Goal: Obtain resource: Obtain resource

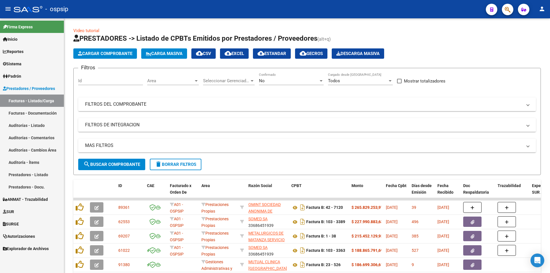
click at [503, 8] on button "button" at bounding box center [507, 9] width 11 height 11
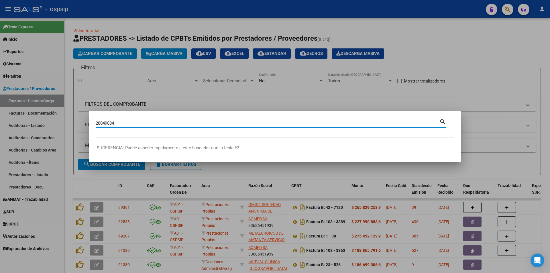
type input "28049884"
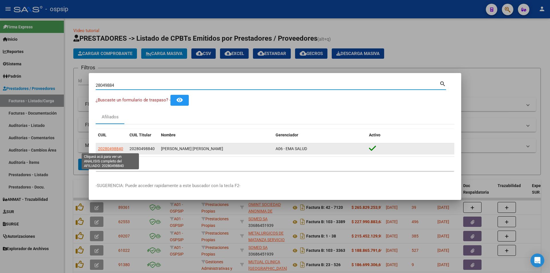
click at [112, 149] on span "20280498840" at bounding box center [110, 148] width 25 height 5
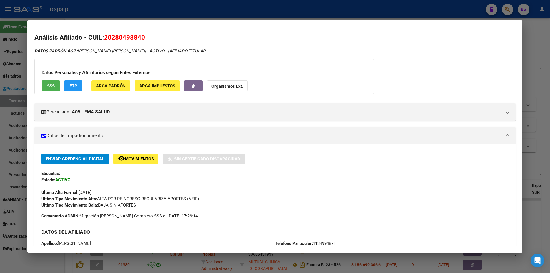
click at [223, 85] on strong "Organismos Ext." at bounding box center [228, 86] width 32 height 5
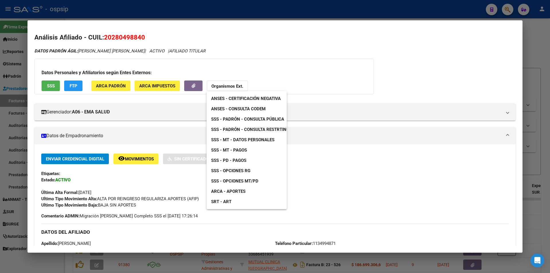
click at [263, 109] on span "ANSES - Consulta CODEM" at bounding box center [238, 108] width 54 height 5
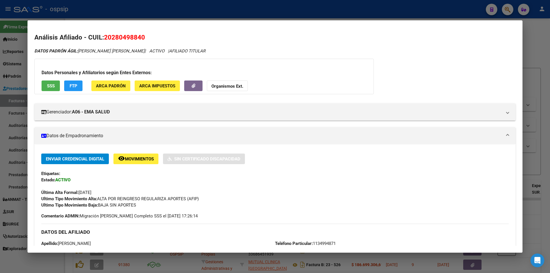
drag, startPoint x: 102, startPoint y: 38, endPoint x: 174, endPoint y: 34, distance: 72.1
click at [174, 34] on h2 "Análisis Afiliado - CUIL: 20280498840" at bounding box center [275, 38] width 482 height 10
copy h2 "20280498840"
click at [142, 36] on span "20280498840" at bounding box center [124, 37] width 41 height 7
drag, startPoint x: 150, startPoint y: 35, endPoint x: 105, endPoint y: 39, distance: 44.9
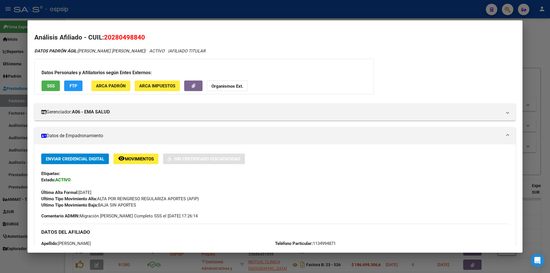
click at [105, 39] on h2 "Análisis Afiliado - CUIL: 20280498840" at bounding box center [275, 38] width 482 height 10
copy span "20280498840"
click at [368, 15] on div at bounding box center [275, 136] width 550 height 273
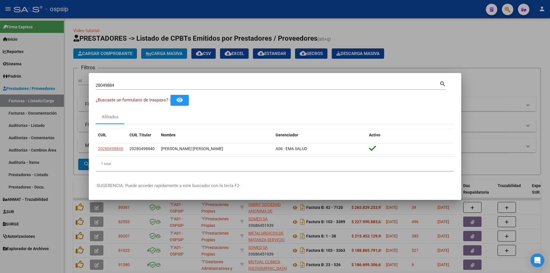
click at [352, 4] on div at bounding box center [275, 136] width 550 height 273
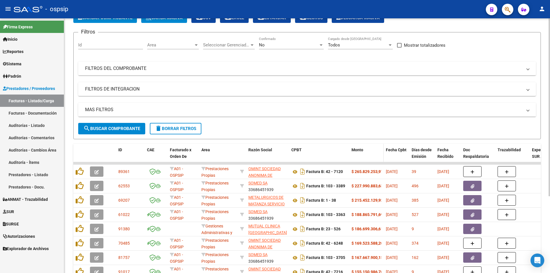
scroll to position [110, 0]
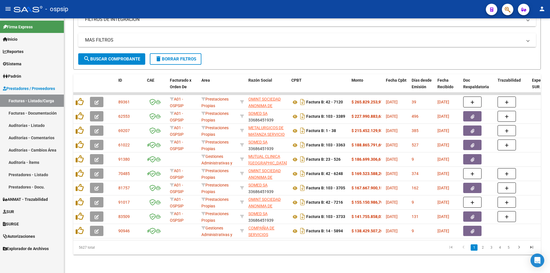
click at [512, 4] on div at bounding box center [506, 9] width 16 height 12
click at [510, 7] on icon "button" at bounding box center [508, 9] width 6 height 7
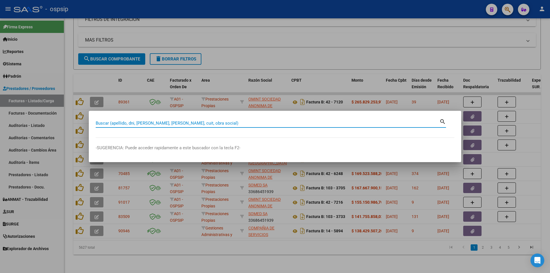
paste input "28049884"
type input "28049884"
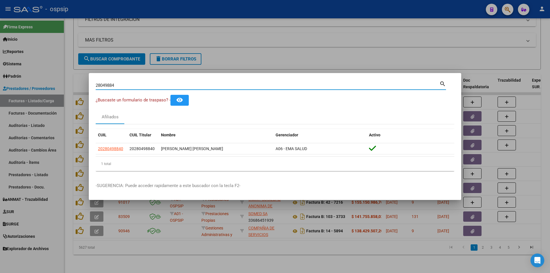
click at [111, 161] on div "1 total" at bounding box center [275, 164] width 359 height 14
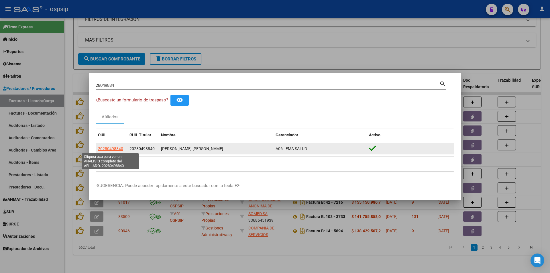
click at [111, 146] on span "20280498840" at bounding box center [110, 148] width 25 height 5
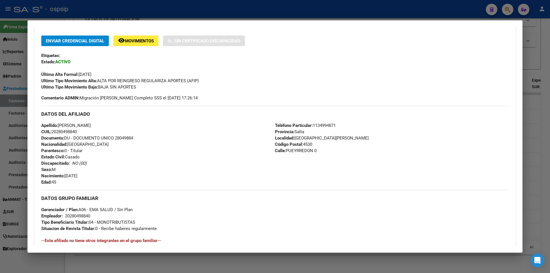
scroll to position [211, 0]
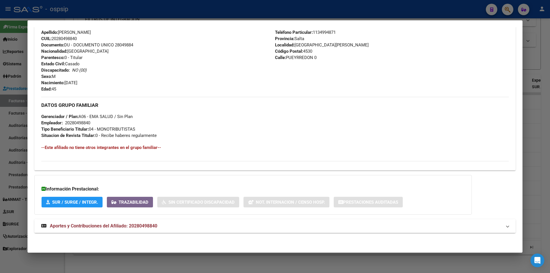
click at [146, 232] on mat-expansion-panel-header "Aportes y Contribuciones del Afiliado: 20280498840" at bounding box center [275, 226] width 482 height 14
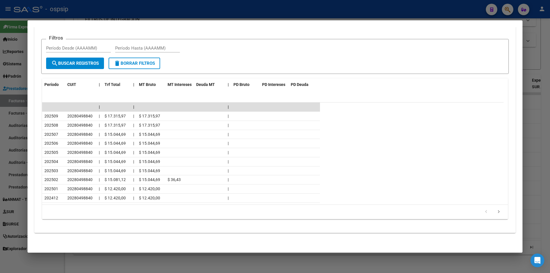
scroll to position [383, 0]
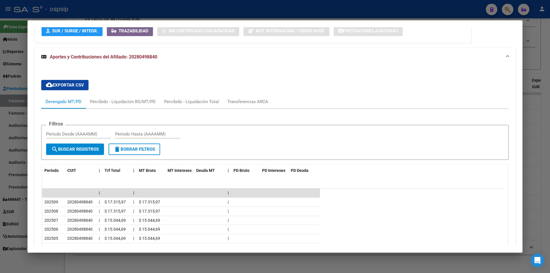
click at [78, 85] on span "cloud_download Exportar CSV" at bounding box center [65, 85] width 38 height 5
click at [255, 100] on div "Transferencias ARCA" at bounding box center [248, 102] width 41 height 6
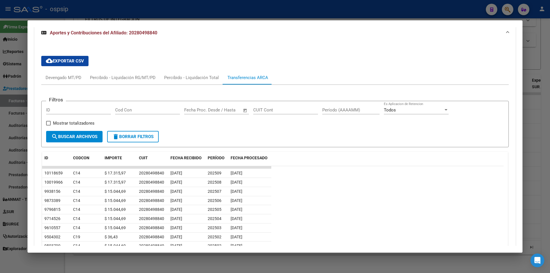
scroll to position [407, 0]
click at [83, 63] on span "cloud_download Exportar CSV" at bounding box center [65, 61] width 38 height 5
click at [200, 38] on mat-expansion-panel-header "Aportes y Contribuciones del Afiliado: 20280498840" at bounding box center [275, 33] width 482 height 18
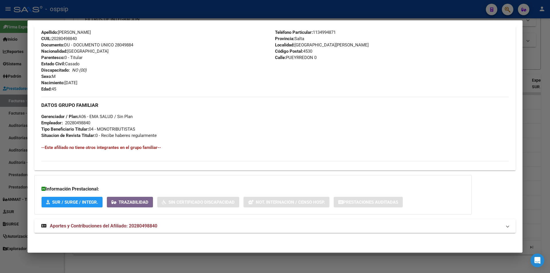
scroll to position [211, 0]
